Goal: Task Accomplishment & Management: Use online tool/utility

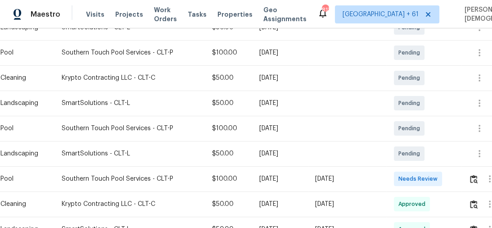
scroll to position [216, 0]
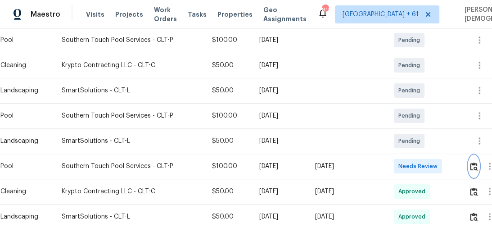
click at [477, 170] on button "button" at bounding box center [473, 166] width 10 height 22
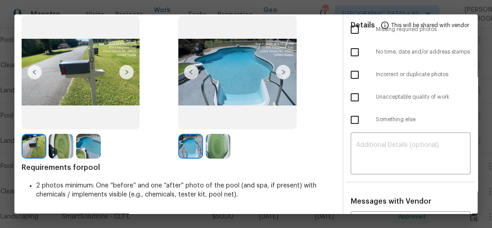
scroll to position [0, 0]
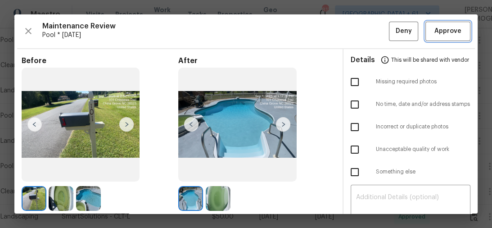
click at [434, 34] on span "Approve" at bounding box center [447, 31] width 27 height 11
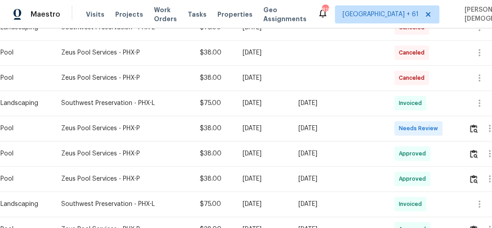
scroll to position [180, 0]
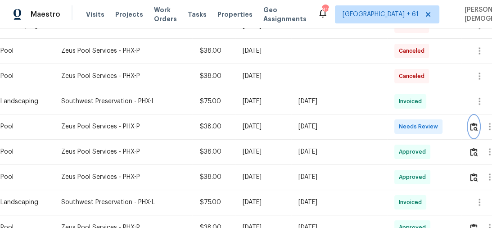
click at [475, 122] on img "button" at bounding box center [474, 126] width 8 height 9
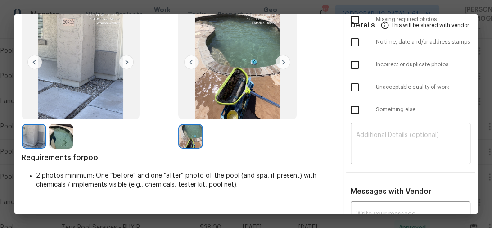
scroll to position [0, 0]
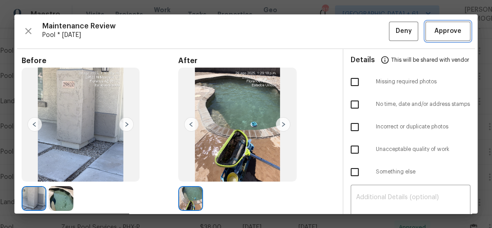
click at [455, 23] on button "Approve" at bounding box center [447, 31] width 45 height 19
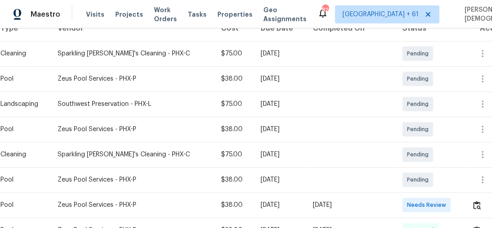
scroll to position [180, 0]
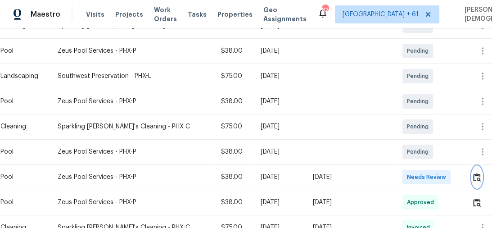
click at [475, 173] on img "button" at bounding box center [477, 177] width 8 height 9
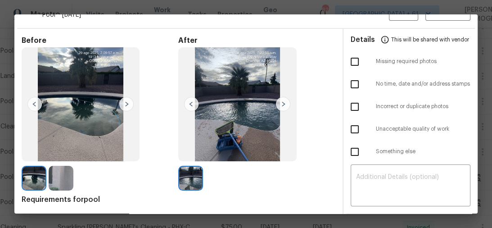
scroll to position [0, 0]
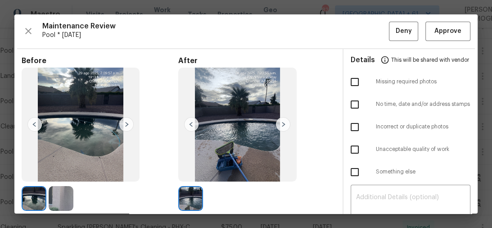
click at [441, 41] on div "Maintenance Review Pool * Mon, Aug 25 Deny Approve Before After Requirements fo…" at bounding box center [245, 113] width 463 height 199
click at [440, 37] on button "Approve" at bounding box center [447, 31] width 45 height 19
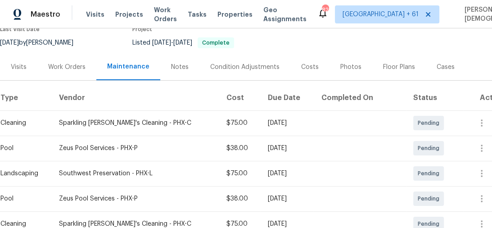
scroll to position [36, 0]
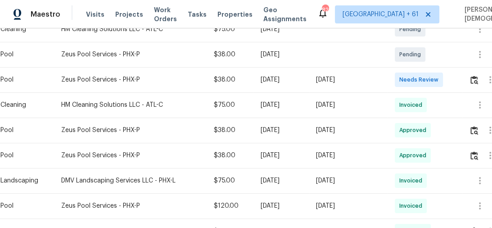
scroll to position [216, 0]
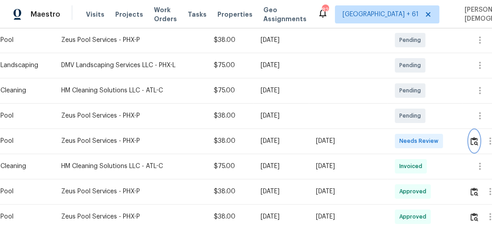
click at [472, 136] on button "button" at bounding box center [474, 141] width 10 height 22
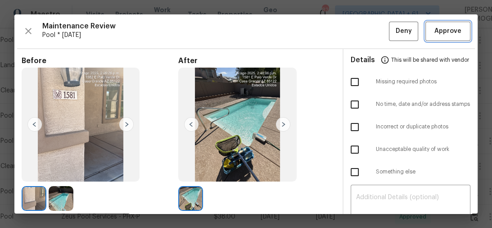
click at [432, 31] on span "Approve" at bounding box center [447, 31] width 31 height 11
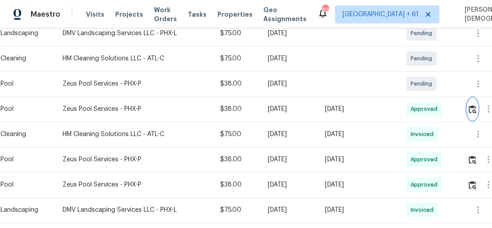
scroll to position [252, 0]
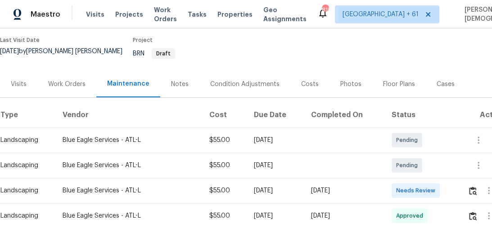
scroll to position [144, 0]
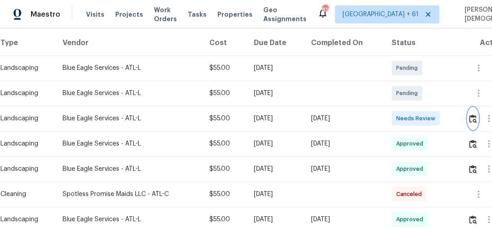
click at [476, 114] on img "button" at bounding box center [473, 118] width 8 height 9
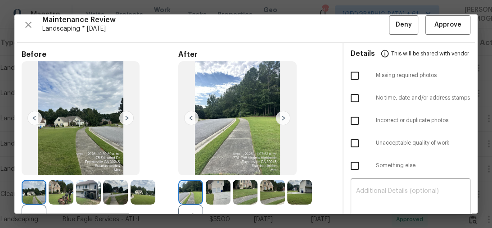
scroll to position [0, 0]
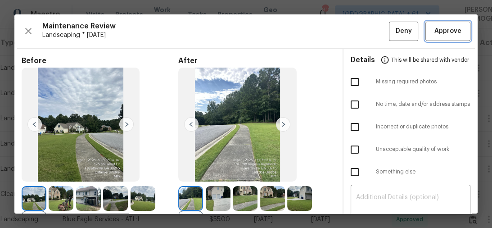
click at [436, 23] on button "Approve" at bounding box center [447, 31] width 45 height 19
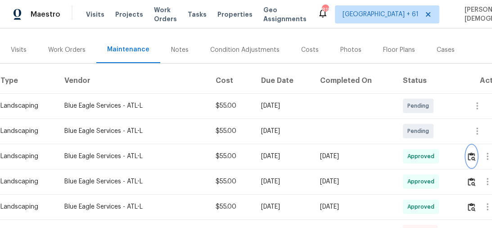
scroll to position [108, 0]
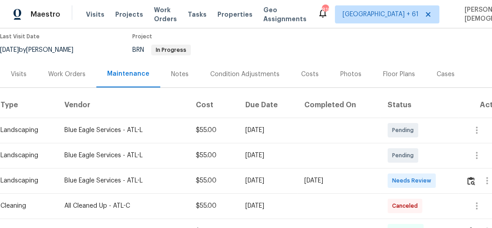
scroll to position [180, 0]
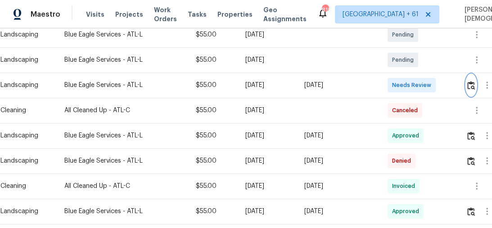
click at [472, 81] on img "button" at bounding box center [471, 85] width 8 height 9
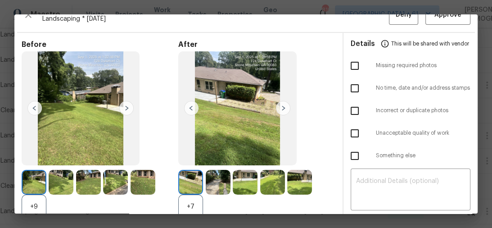
scroll to position [0, 0]
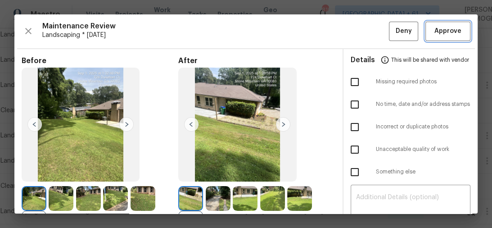
click at [450, 29] on span "Approve" at bounding box center [447, 31] width 27 height 11
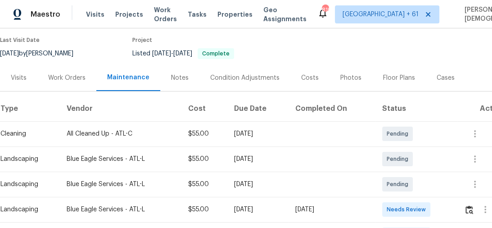
scroll to position [144, 0]
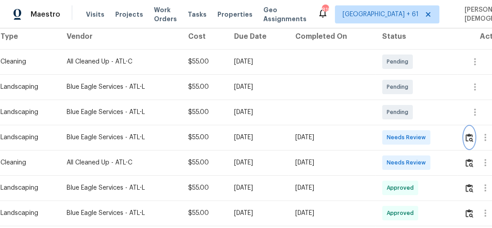
click at [471, 139] on button "button" at bounding box center [469, 137] width 10 height 22
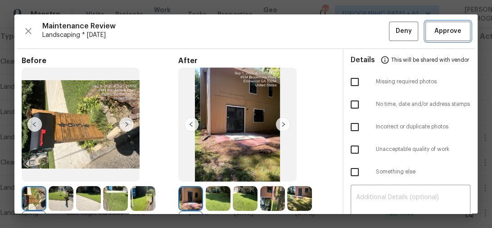
click at [454, 34] on span "Approve" at bounding box center [447, 31] width 27 height 11
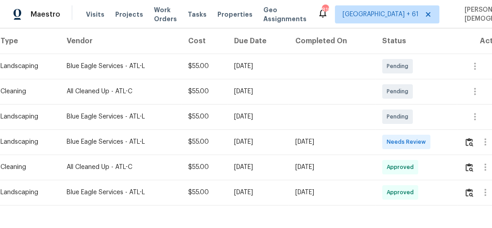
scroll to position [171, 0]
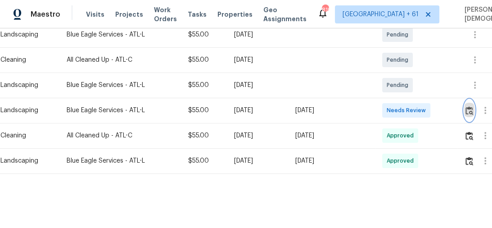
click at [474, 108] on button "button" at bounding box center [469, 110] width 10 height 22
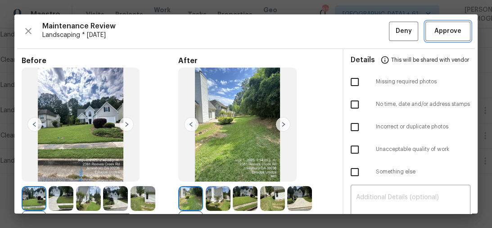
click at [443, 34] on span "Approve" at bounding box center [447, 31] width 27 height 11
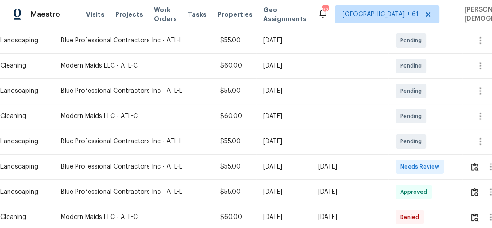
scroll to position [252, 0]
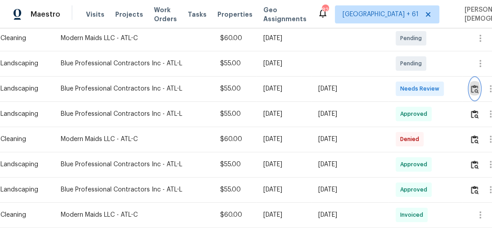
click at [475, 81] on button "button" at bounding box center [474, 89] width 10 height 22
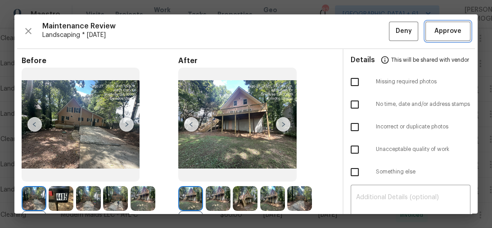
click at [434, 29] on span "Approve" at bounding box center [447, 31] width 27 height 11
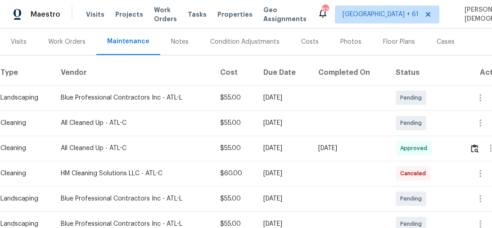
scroll to position [216, 0]
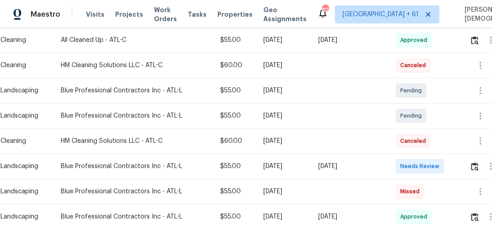
click at [471, 158] on div at bounding box center [488, 166] width 39 height 22
click at [475, 162] on img "button" at bounding box center [475, 166] width 8 height 9
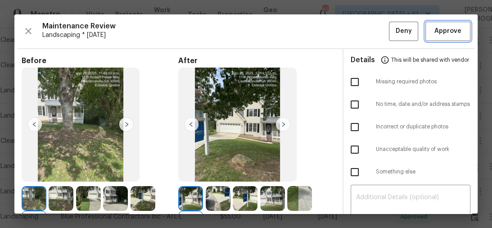
click at [440, 32] on span "Approve" at bounding box center [447, 31] width 27 height 11
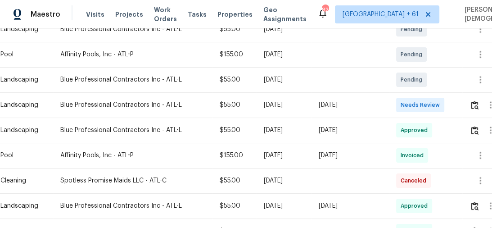
scroll to position [288, 0]
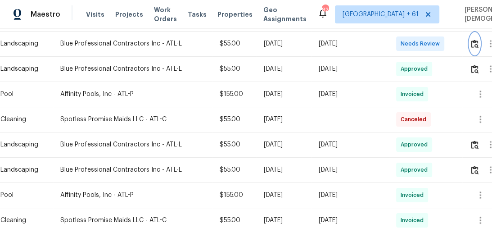
click at [476, 43] on button "button" at bounding box center [474, 44] width 10 height 22
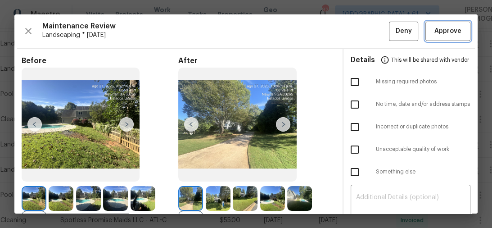
click at [437, 28] on span "Approve" at bounding box center [447, 31] width 27 height 11
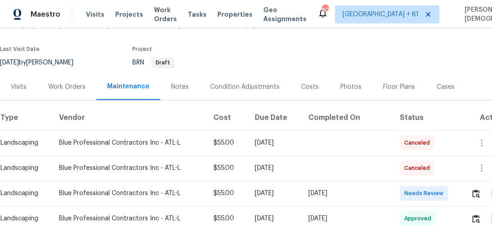
scroll to position [144, 0]
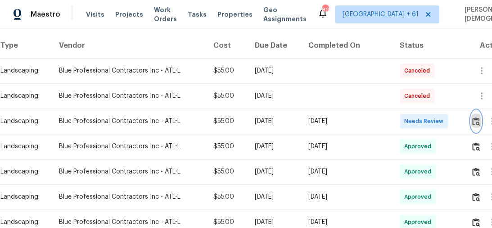
click at [475, 117] on img "button" at bounding box center [476, 121] width 8 height 9
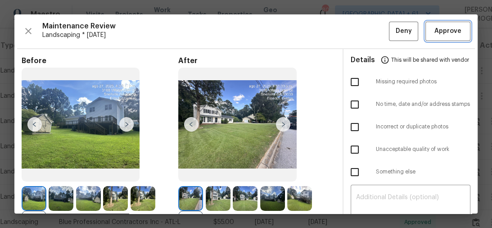
click at [455, 31] on span "Approve" at bounding box center [447, 31] width 31 height 11
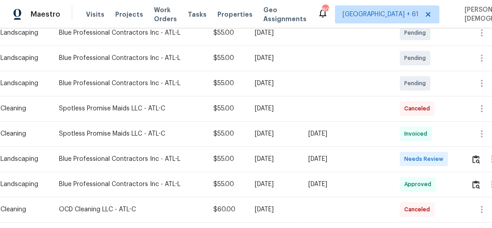
scroll to position [180, 0]
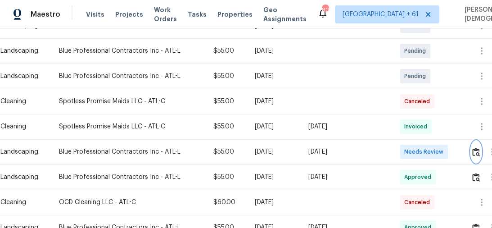
click at [472, 151] on button "button" at bounding box center [476, 152] width 10 height 22
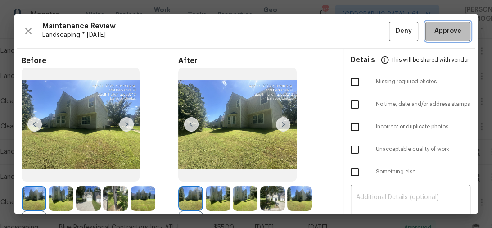
click at [452, 32] on span "Approve" at bounding box center [447, 31] width 27 height 11
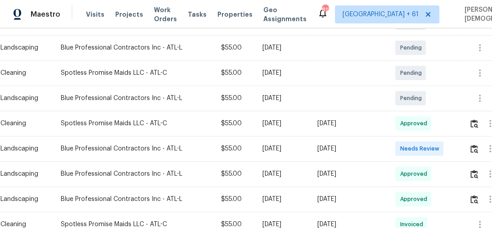
scroll to position [216, 0]
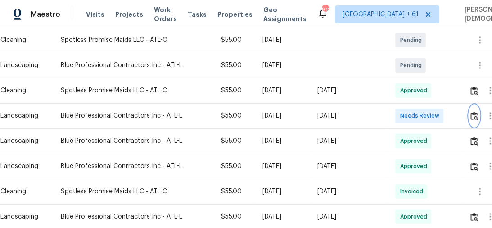
click at [472, 113] on img "button" at bounding box center [474, 116] width 8 height 9
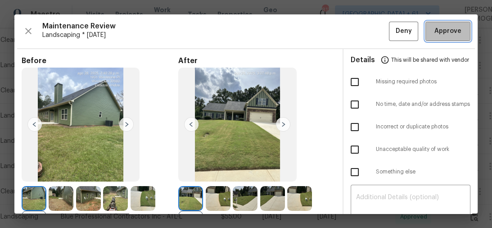
click at [449, 31] on span "Approve" at bounding box center [447, 31] width 27 height 11
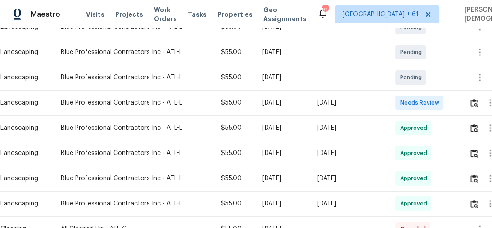
scroll to position [180, 0]
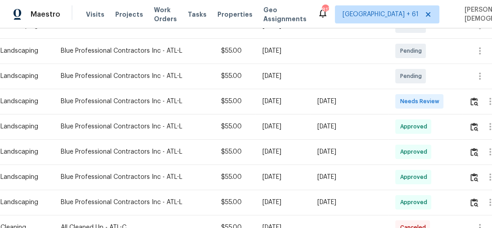
drag, startPoint x: 209, startPoint y: 100, endPoint x: 326, endPoint y: 96, distance: 117.5
click at [319, 95] on tr "Landscaping Blue Professional Contractors Inc - ATL-L $55.00 [DATE] [DATE] Need…" at bounding box center [254, 101] width 509 height 25
click at [403, 97] on td "Needs Review" at bounding box center [425, 101] width 74 height 25
click at [475, 97] on img "button" at bounding box center [474, 101] width 8 height 9
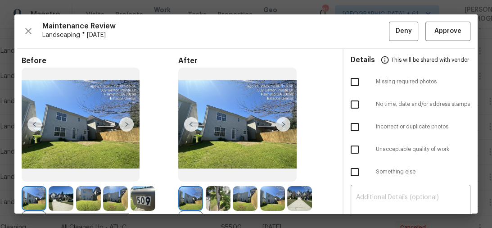
click at [429, 41] on div "Maintenance Review Landscaping * [DATE] Deny Approve Before +11 After +5 Requir…" at bounding box center [245, 113] width 463 height 199
click at [430, 38] on button "Approve" at bounding box center [447, 31] width 45 height 19
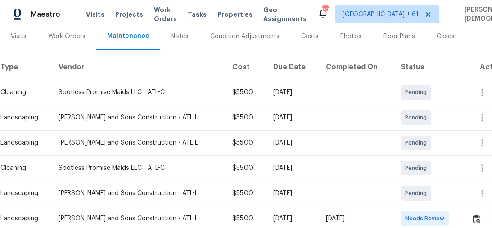
scroll to position [144, 0]
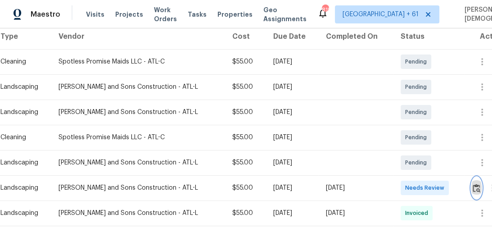
click at [477, 184] on img "button" at bounding box center [477, 188] width 8 height 9
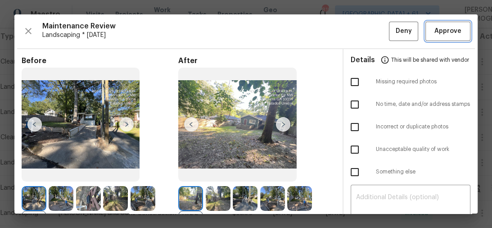
drag, startPoint x: 447, startPoint y: 35, endPoint x: 444, endPoint y: 32, distance: 4.8
click at [447, 34] on span "Approve" at bounding box center [447, 31] width 27 height 11
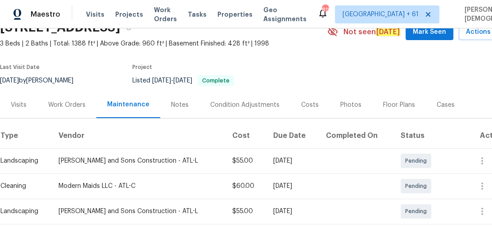
scroll to position [144, 0]
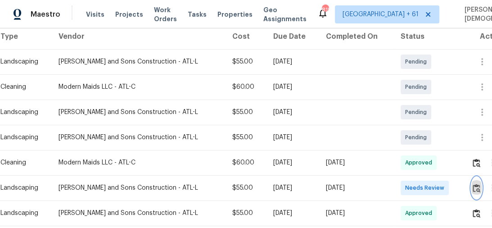
click at [474, 177] on button "button" at bounding box center [476, 188] width 10 height 22
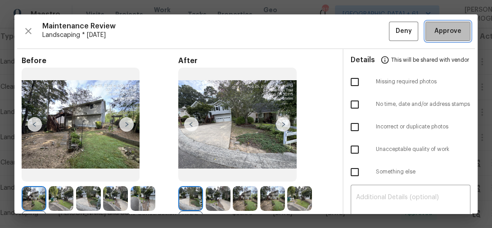
click at [431, 40] on button "Approve" at bounding box center [447, 31] width 45 height 19
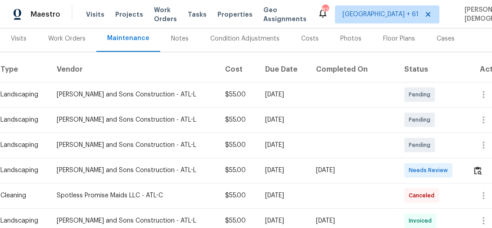
scroll to position [180, 0]
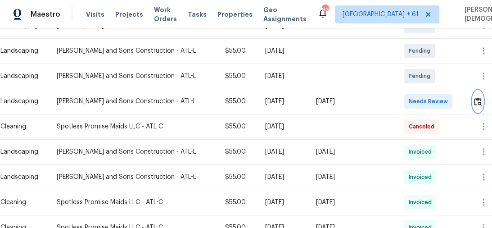
click at [474, 98] on img "button" at bounding box center [478, 101] width 8 height 9
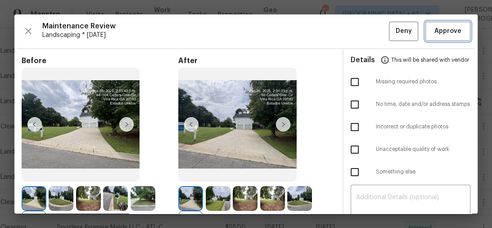
click at [437, 32] on span "Approve" at bounding box center [447, 31] width 27 height 11
